Goal: Task Accomplishment & Management: Use online tool/utility

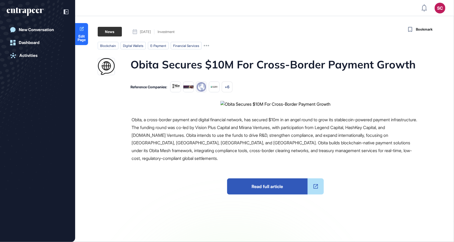
scroll to position [268, 454]
click at [440, 12] on div "SC" at bounding box center [440, 8] width 11 height 11
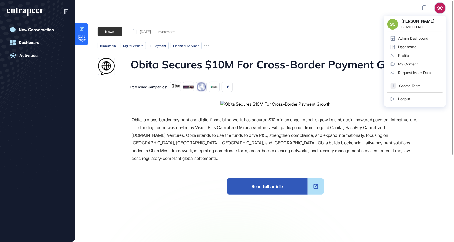
click at [427, 40] on div "Admin Dashboard" at bounding box center [413, 38] width 30 height 4
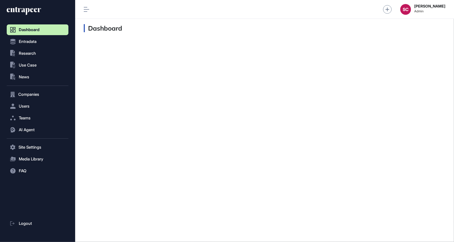
scroll to position [0, 0]
click at [39, 78] on button ".st0{fill:currentColor} News" at bounding box center [38, 77] width 62 height 11
click at [46, 87] on link "News List" at bounding box center [38, 88] width 59 height 10
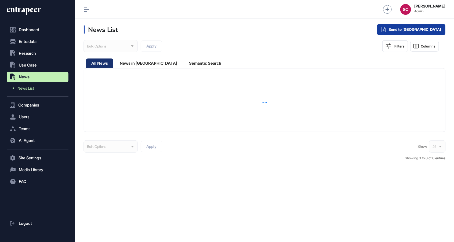
click at [428, 30] on div "Send to Portia" at bounding box center [411, 29] width 68 height 11
click at [417, 28] on div "Send to Portia" at bounding box center [411, 29] width 68 height 11
click at [414, 42] on div "Single Request" at bounding box center [397, 43] width 35 height 10
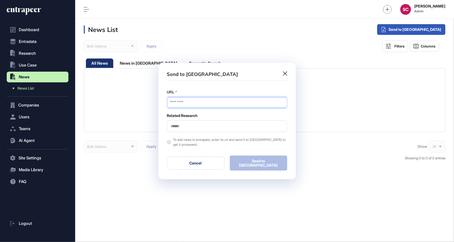
click at [245, 108] on input "URL" at bounding box center [227, 102] width 120 height 11
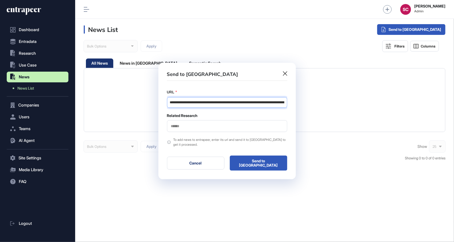
scroll to position [0, 48]
type input "**********"
click at [244, 132] on div at bounding box center [227, 126] width 120 height 12
click at [251, 132] on div at bounding box center [227, 126] width 120 height 12
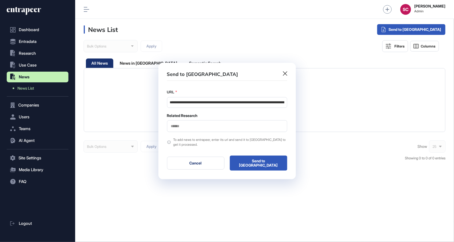
click at [246, 128] on input "text" at bounding box center [226, 126] width 113 height 5
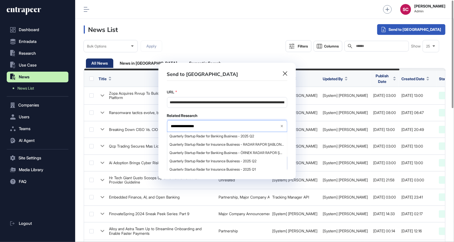
type input "**********"
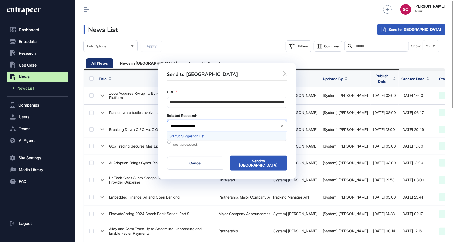
click at [250, 136] on span "Startup Suggestion List" at bounding box center [227, 136] width 114 height 4
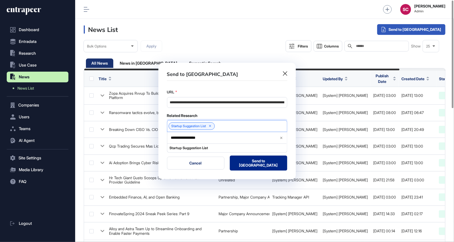
click at [264, 160] on button "Send to [GEOGRAPHIC_DATA]" at bounding box center [258, 163] width 57 height 15
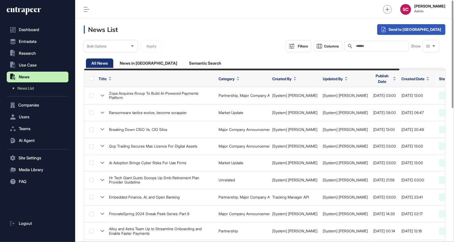
click at [406, 77] on span "Created Date" at bounding box center [412, 79] width 23 height 6
click at [408, 101] on span "Sort Descending" at bounding box center [410, 100] width 21 height 5
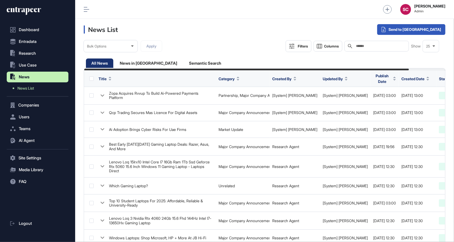
scroll to position [0, 40]
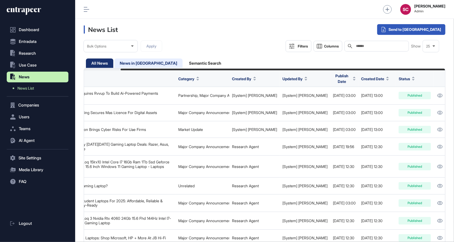
click at [184, 64] on div "News in [GEOGRAPHIC_DATA]" at bounding box center [205, 63] width 43 height 9
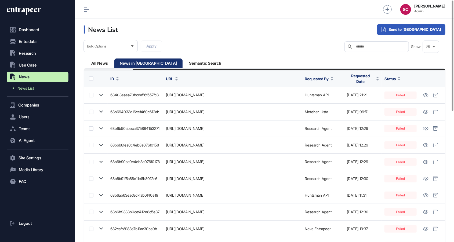
scroll to position [0, 56]
click at [368, 76] on span "Requested Date" at bounding box center [360, 78] width 27 height 11
click at [396, 76] on span "Status" at bounding box center [389, 79] width 11 height 6
click at [363, 78] on span "Requested Date" at bounding box center [360, 78] width 27 height 11
click at [375, 106] on span "Sort Descending" at bounding box center [368, 104] width 21 height 5
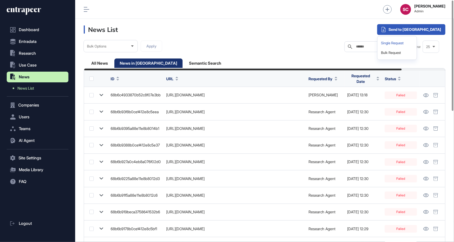
click at [414, 43] on div "Single Request" at bounding box center [397, 43] width 35 height 10
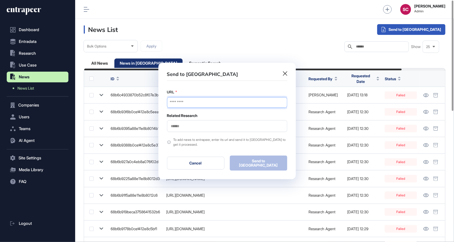
click at [240, 105] on input "URL" at bounding box center [227, 102] width 120 height 11
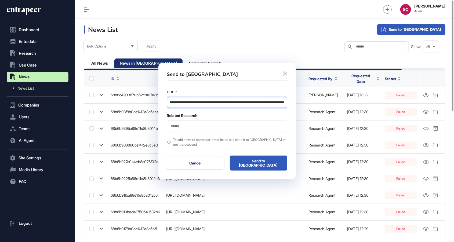
type input "**********"
click at [239, 128] on input "text" at bounding box center [226, 126] width 113 height 5
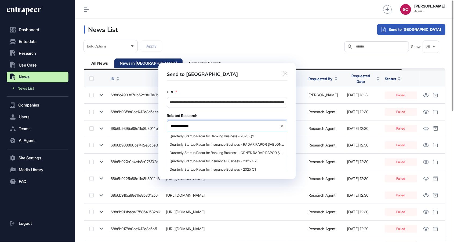
type input "**********"
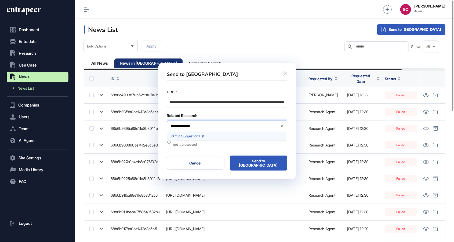
click at [258, 136] on span "Startup Suggestion List" at bounding box center [227, 136] width 114 height 4
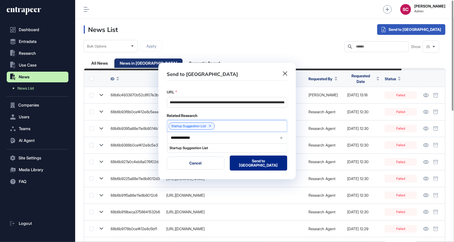
click at [263, 165] on button "Send to [GEOGRAPHIC_DATA]" at bounding box center [258, 163] width 57 height 15
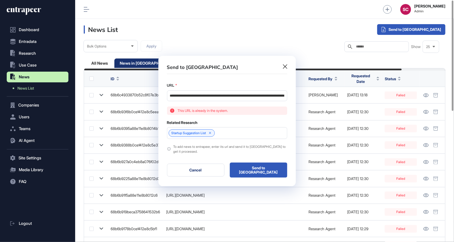
click at [286, 69] on icon at bounding box center [285, 66] width 4 height 4
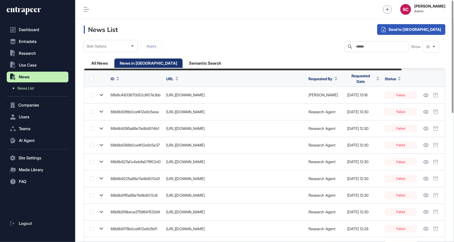
scroll to position [268, 379]
click at [366, 48] on input "text" at bounding box center [380, 47] width 50 height 4
click at [430, 27] on div "Send to [GEOGRAPHIC_DATA]" at bounding box center [411, 29] width 68 height 11
click at [423, 30] on div "Send to [GEOGRAPHIC_DATA]" at bounding box center [411, 29] width 68 height 11
click at [414, 44] on div "Single Request" at bounding box center [397, 43] width 35 height 10
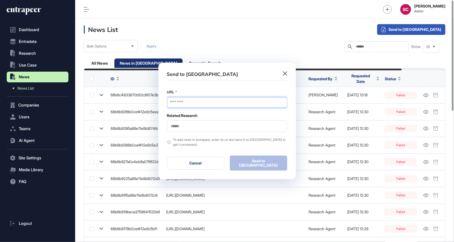
click at [228, 105] on input "URL" at bounding box center [227, 102] width 120 height 11
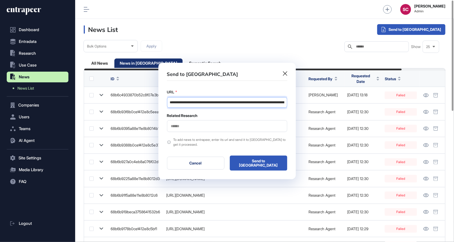
scroll to position [0, 87]
type input "**********"
click at [245, 128] on input "text" at bounding box center [226, 126] width 113 height 5
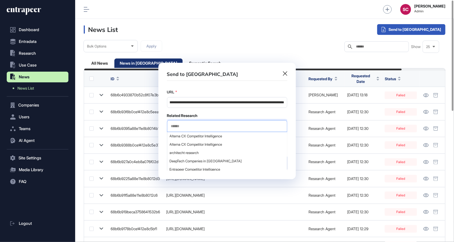
scroll to position [0, 0]
click at [217, 129] on input "text" at bounding box center [226, 126] width 113 height 5
click at [205, 126] on input "text" at bounding box center [226, 126] width 113 height 5
type input "**********"
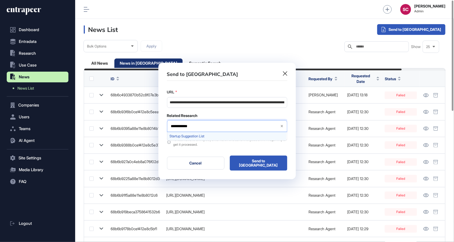
click at [255, 136] on span "Startup Suggestion List" at bounding box center [227, 136] width 114 height 4
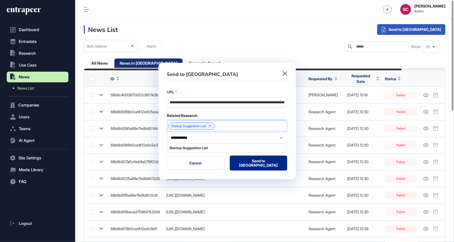
click at [267, 167] on button "Send to [GEOGRAPHIC_DATA]" at bounding box center [258, 163] width 57 height 15
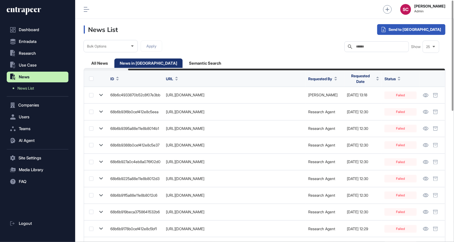
scroll to position [0, 50]
click at [359, 79] on span "Requested Date" at bounding box center [360, 78] width 27 height 11
click at [372, 103] on span "Sort Descending" at bounding box center [368, 104] width 21 height 5
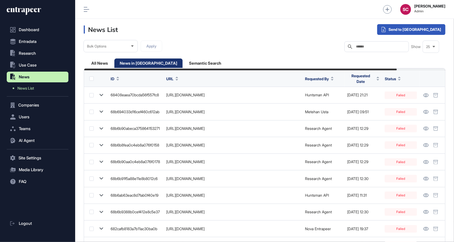
scroll to position [0, 56]
click at [363, 76] on span "Requested Date" at bounding box center [360, 78] width 27 height 11
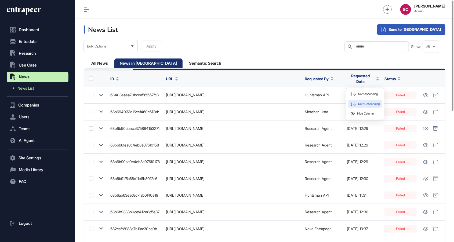
click at [373, 103] on span "Sort Descending" at bounding box center [368, 104] width 21 height 5
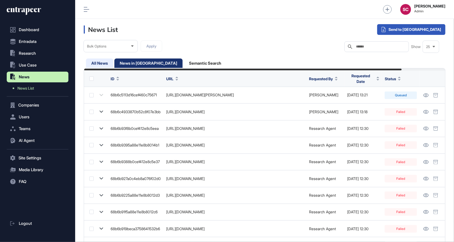
click at [114, 61] on div "All News" at bounding box center [148, 63] width 68 height 9
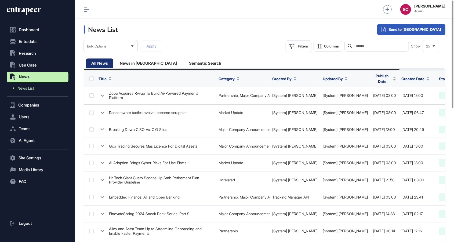
scroll to position [0, 52]
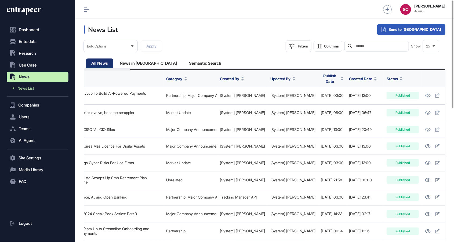
click at [356, 79] on span "Created Date" at bounding box center [360, 79] width 23 height 6
click at [362, 99] on span "Sort Descending" at bounding box center [358, 100] width 21 height 5
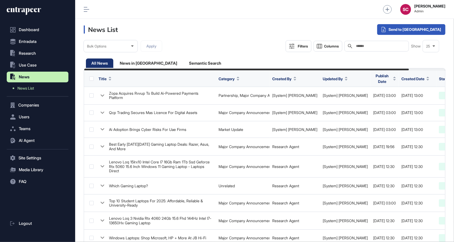
scroll to position [0, 40]
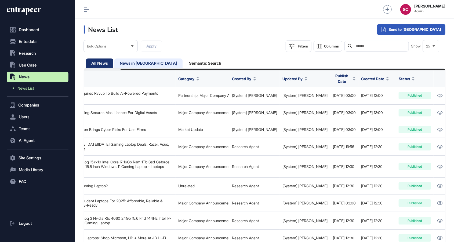
click at [184, 63] on div "News in [GEOGRAPHIC_DATA]" at bounding box center [205, 63] width 43 height 9
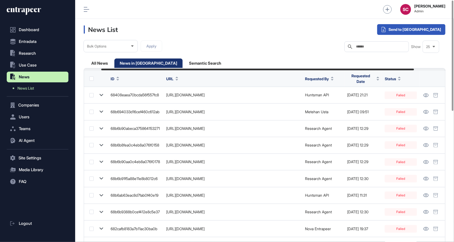
scroll to position [0, 56]
click at [366, 77] on span "Requested Date" at bounding box center [360, 78] width 27 height 11
click at [367, 107] on div "Sort Descending" at bounding box center [364, 104] width 33 height 8
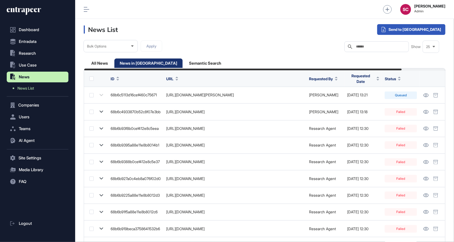
scroll to position [0, 50]
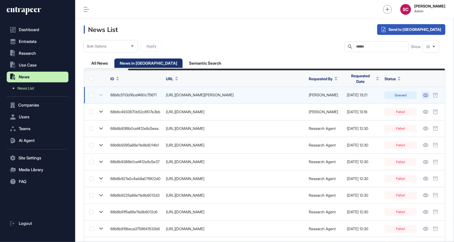
click at [426, 93] on icon at bounding box center [425, 95] width 5 height 4
click at [248, 100] on td "[URL][DOMAIN_NAME][PERSON_NAME]" at bounding box center [234, 95] width 143 height 17
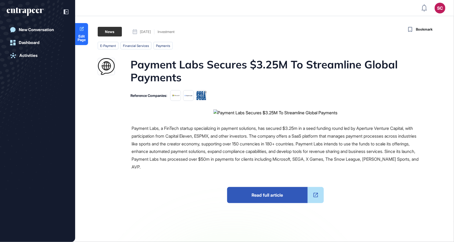
scroll to position [268, 454]
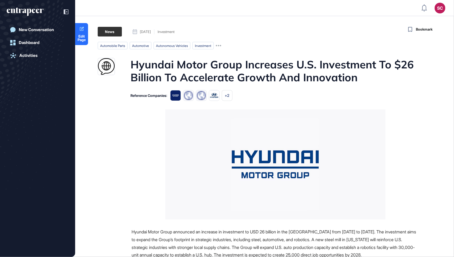
scroll to position [283, 454]
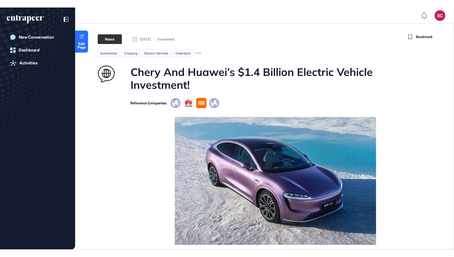
scroll to position [283, 454]
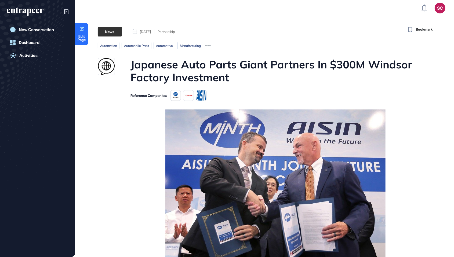
scroll to position [283, 454]
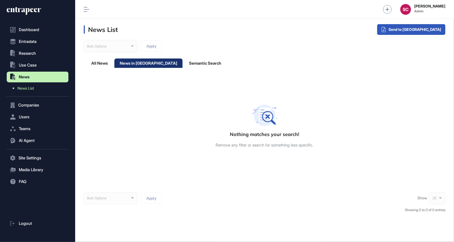
scroll to position [0, 0]
click at [114, 62] on div "All News" at bounding box center [148, 63] width 68 height 9
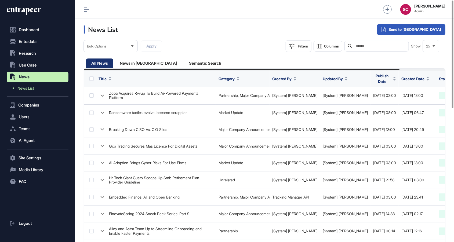
scroll to position [0, 52]
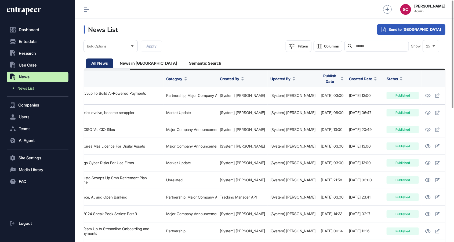
click at [357, 79] on span "Created Date" at bounding box center [360, 79] width 23 height 6
click at [357, 99] on span "Sort Descending" at bounding box center [358, 100] width 21 height 5
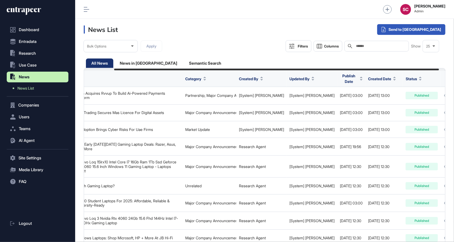
scroll to position [0, 40]
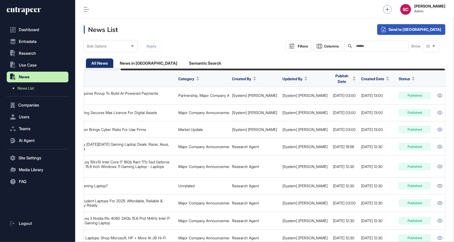
click at [362, 77] on button "Created Date" at bounding box center [375, 79] width 28 height 6
click at [399, 62] on div "All News News in [GEOGRAPHIC_DATA] Semantic Search" at bounding box center [265, 63] width 358 height 9
click at [361, 78] on span "Created Date" at bounding box center [372, 79] width 23 height 6
click at [362, 100] on span "Sort Descending" at bounding box center [359, 100] width 21 height 5
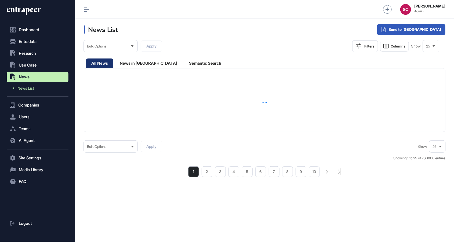
click at [115, 44] on div "Bulk Options" at bounding box center [111, 46] width 54 height 10
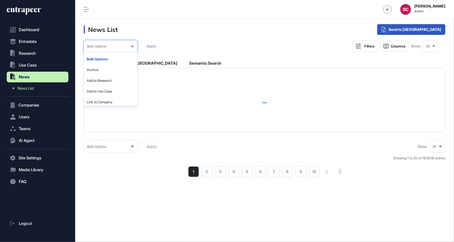
scroll to position [3, 0]
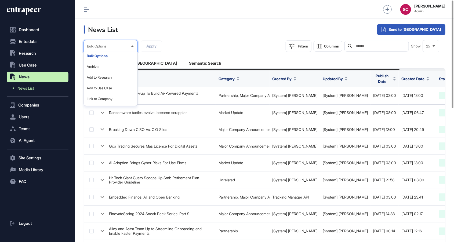
click at [223, 38] on header "News List Send to [GEOGRAPHIC_DATA]" at bounding box center [264, 29] width 379 height 21
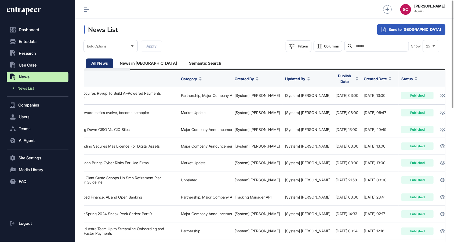
scroll to position [0, 52]
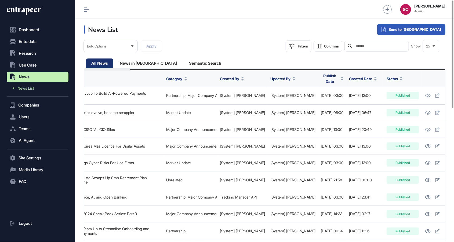
click at [354, 78] on span "Created Date" at bounding box center [360, 79] width 23 height 6
click at [362, 101] on span "Sort Descending" at bounding box center [358, 100] width 21 height 5
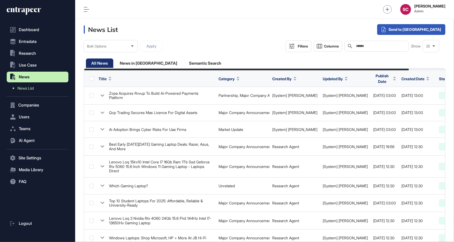
scroll to position [0, 40]
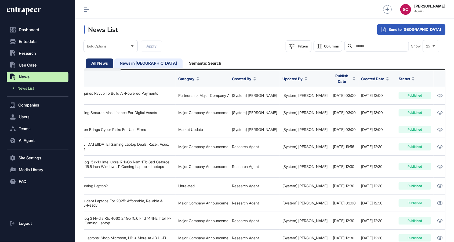
click at [184, 61] on div "News in [GEOGRAPHIC_DATA]" at bounding box center [205, 63] width 43 height 9
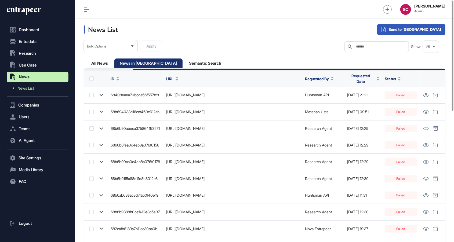
scroll to position [0, 56]
click at [373, 77] on span "Requested Date" at bounding box center [360, 78] width 27 height 11
click at [366, 107] on div "Sort Descending" at bounding box center [364, 104] width 33 height 8
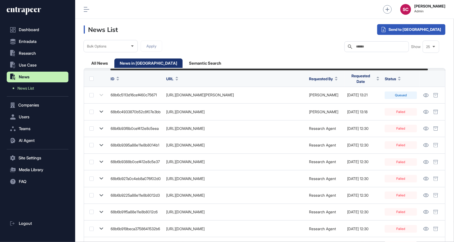
scroll to position [0, 50]
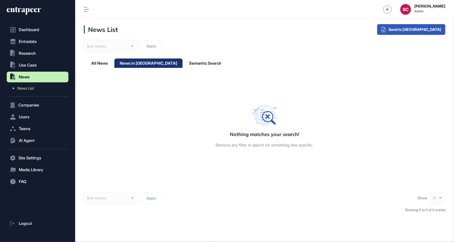
click at [136, 64] on div "News in [GEOGRAPHIC_DATA]" at bounding box center [148, 63] width 68 height 9
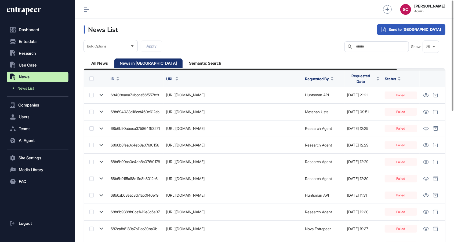
scroll to position [0, 56]
click at [369, 79] on span "Requested Date" at bounding box center [360, 78] width 27 height 11
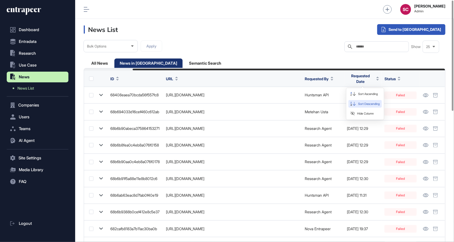
click at [376, 105] on span "Sort Descending" at bounding box center [368, 104] width 21 height 5
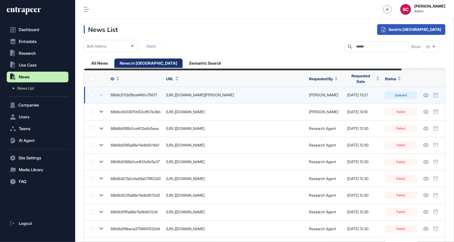
click at [145, 93] on div "68b6c5113d16cef460c75671" at bounding box center [136, 95] width 50 height 4
click at [104, 98] on div at bounding box center [97, 95] width 16 height 8
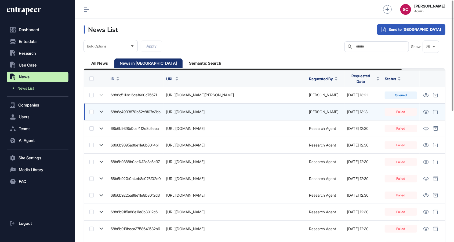
click at [105, 111] on icon at bounding box center [101, 112] width 8 height 8
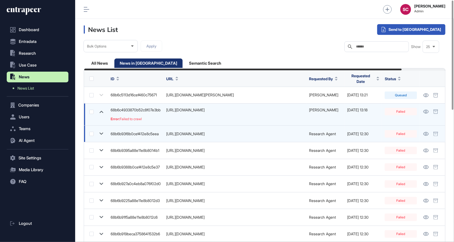
click at [137, 136] on td "68b6b93f8b0cef412e8c5eea" at bounding box center [136, 134] width 56 height 17
click at [102, 134] on icon at bounding box center [101, 134] width 8 height 8
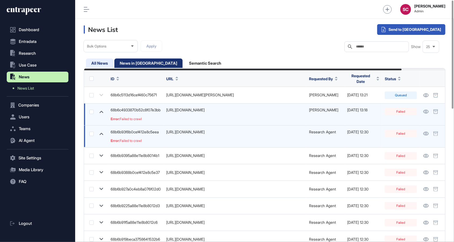
click at [114, 65] on div "All News" at bounding box center [148, 63] width 68 height 9
